Goal: Information Seeking & Learning: Learn about a topic

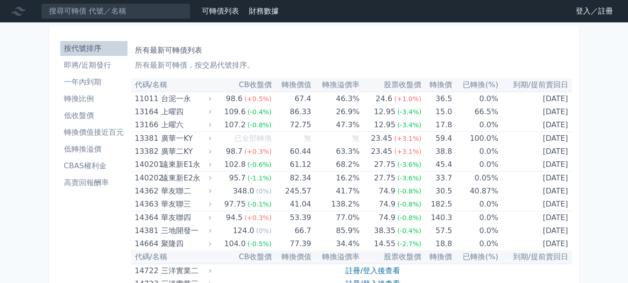
click at [85, 133] on li "轉換價值接近百元" at bounding box center [93, 132] width 67 height 11
click at [91, 147] on li "低轉換溢價" at bounding box center [93, 149] width 67 height 11
